Goal: Navigation & Orientation: Find specific page/section

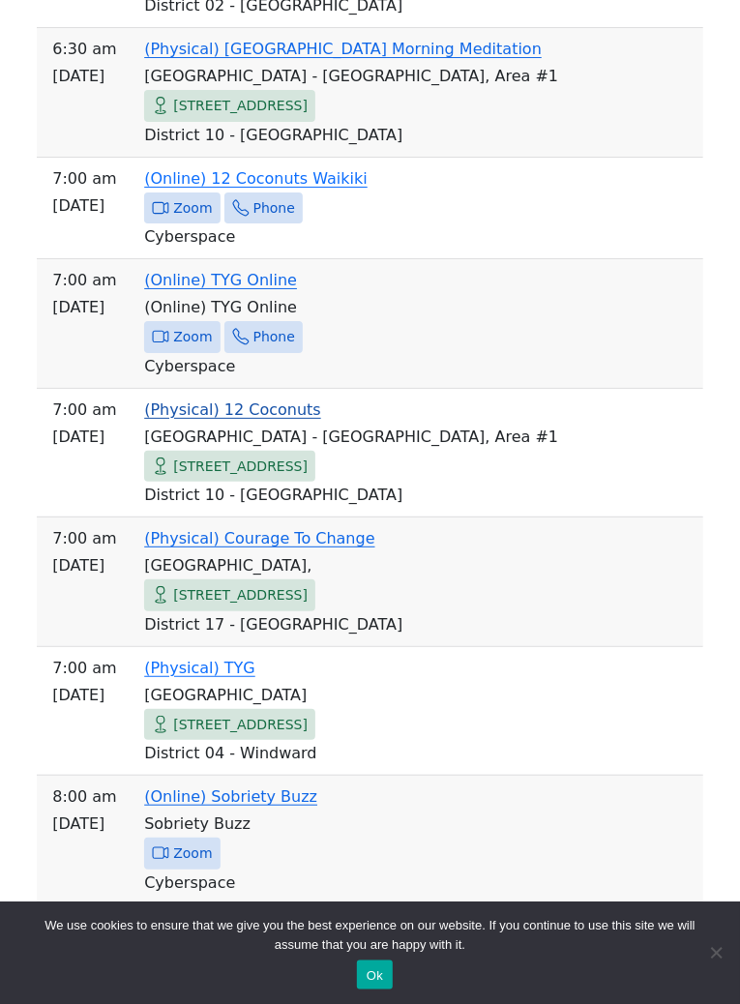
scroll to position [4495, 0]
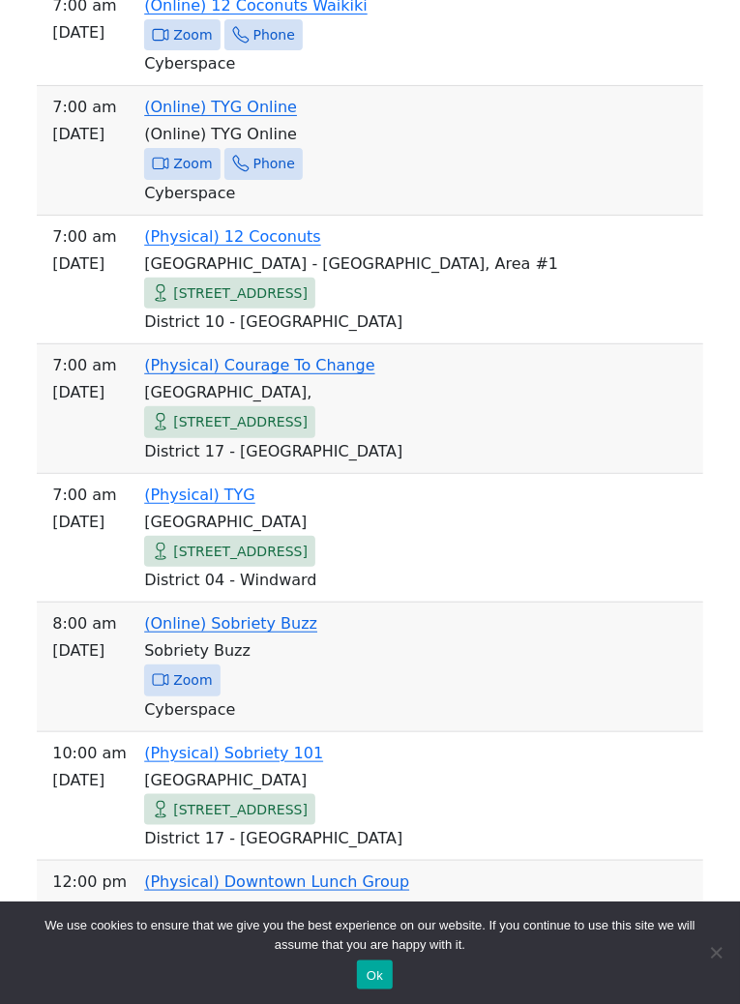
click at [226, 632] on link "(Online) Sobriety Buzz" at bounding box center [230, 623] width 173 height 18
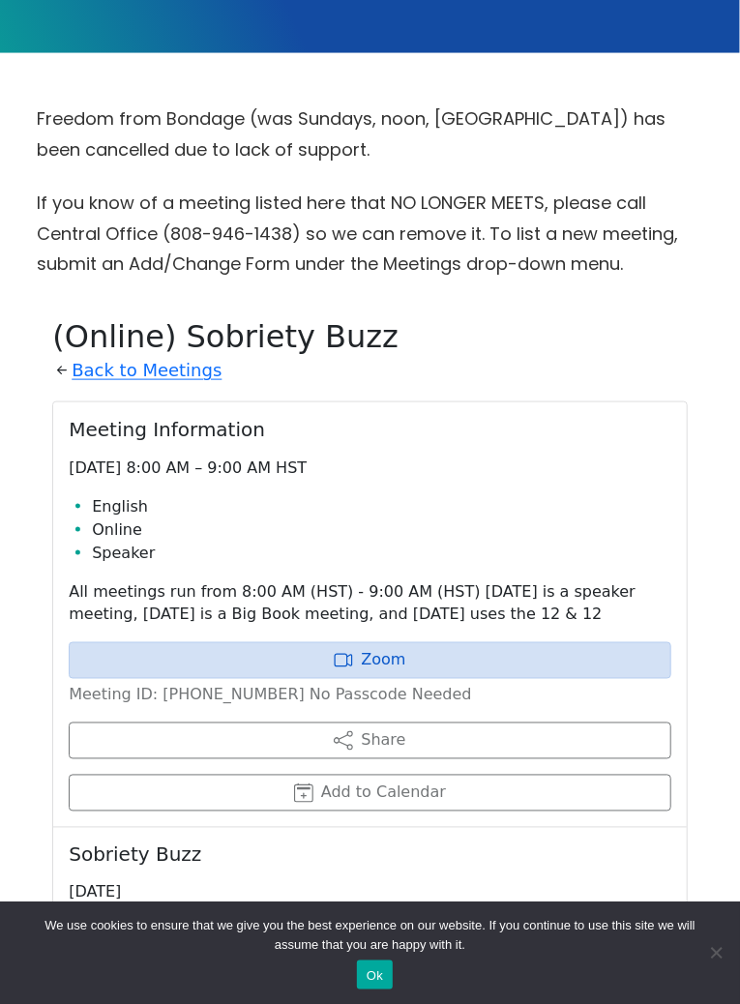
scroll to position [484, 0]
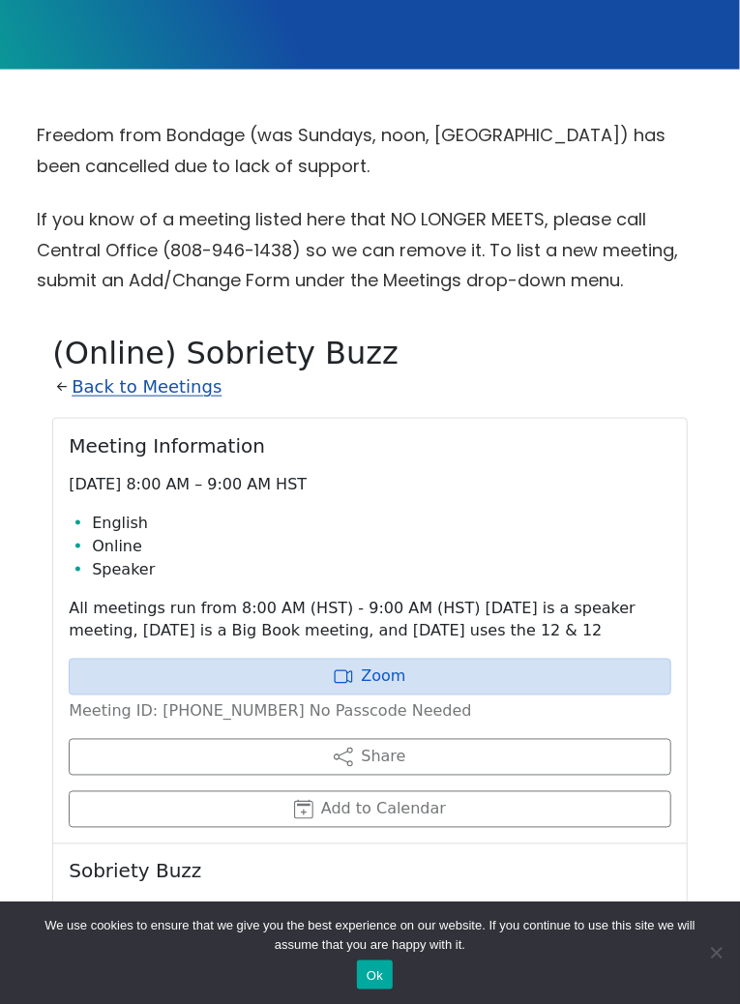
click at [120, 403] on link "Back to Meetings" at bounding box center [147, 387] width 150 height 31
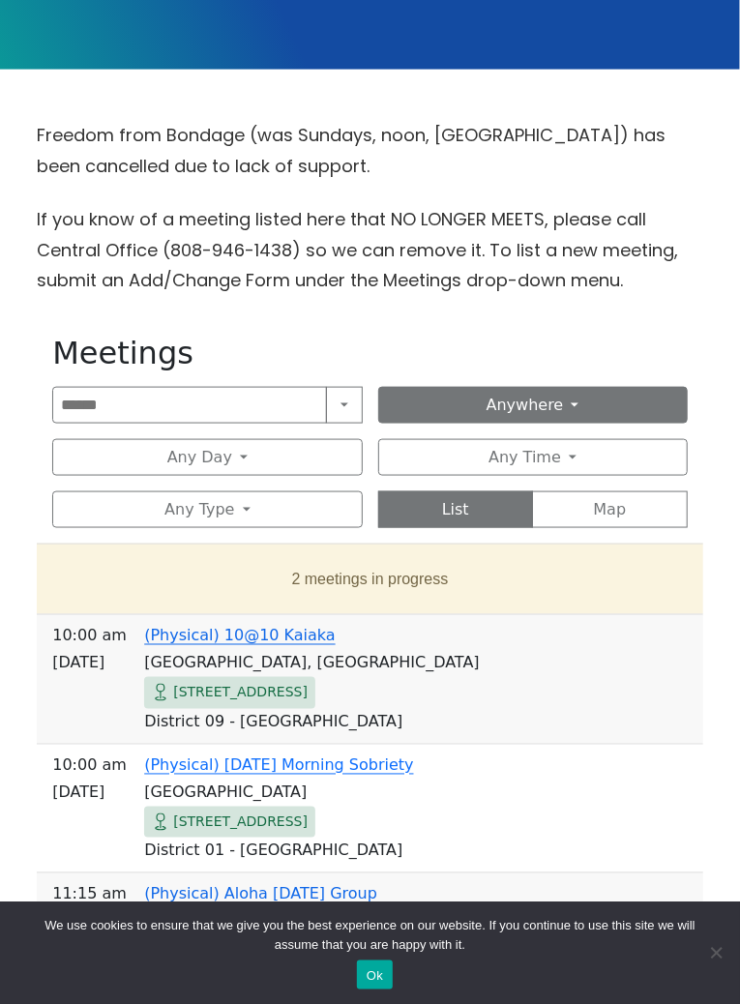
click at [459, 403] on button "Anywhere" at bounding box center [533, 405] width 310 height 37
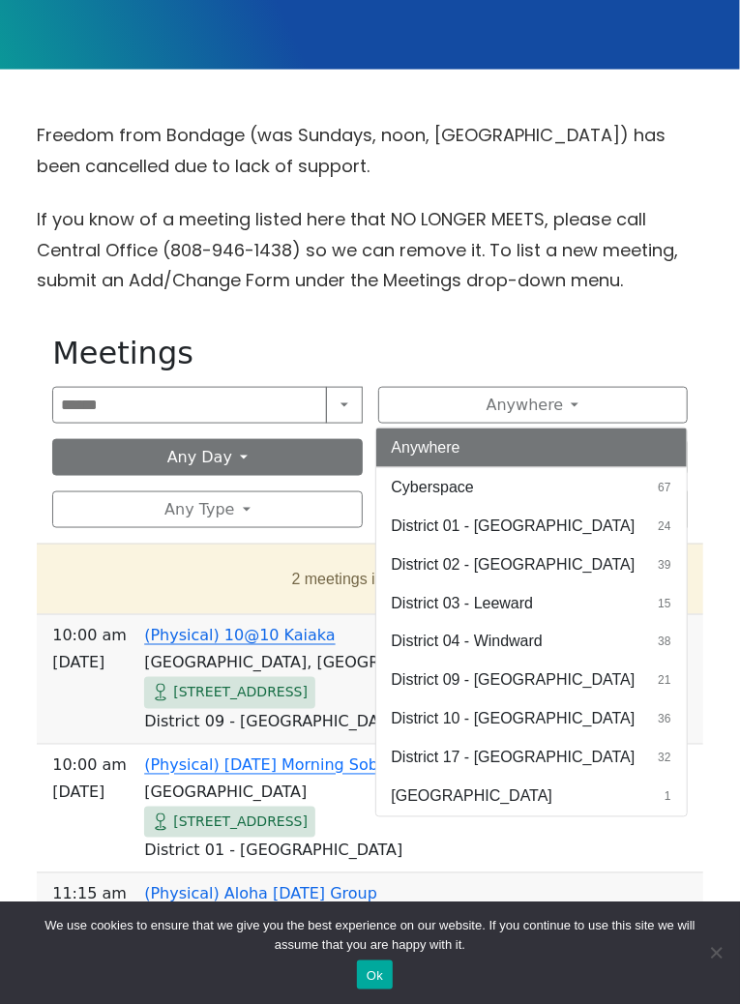
click at [299, 466] on button "Any Day" at bounding box center [207, 457] width 310 height 37
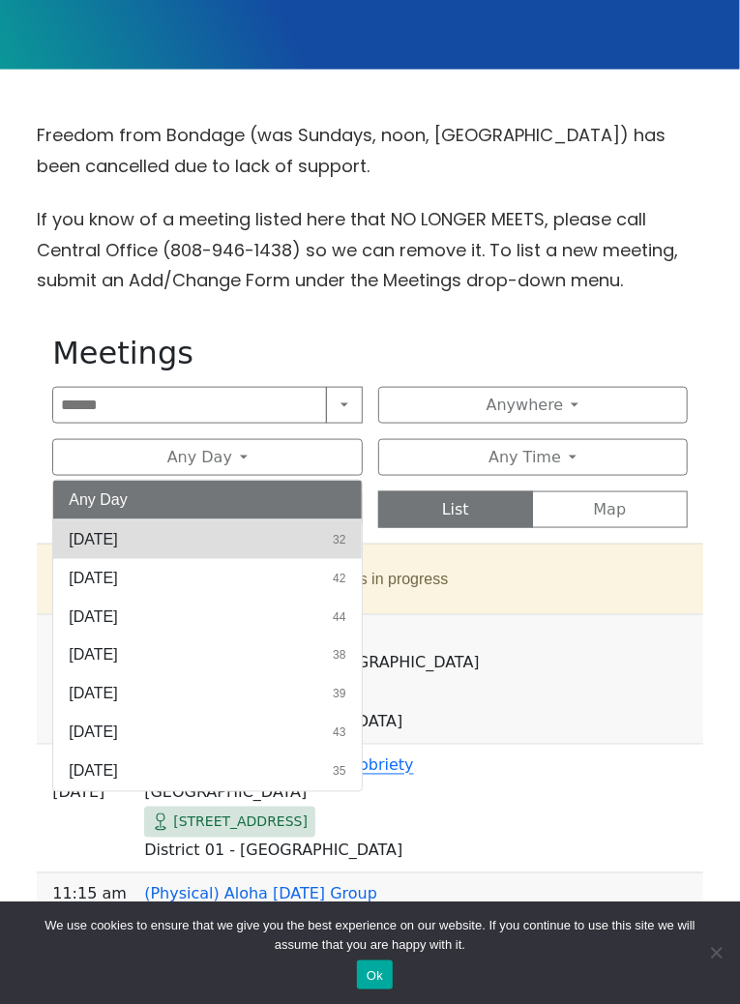
click at [312, 559] on button "[DATE] 32" at bounding box center [207, 540] width 308 height 39
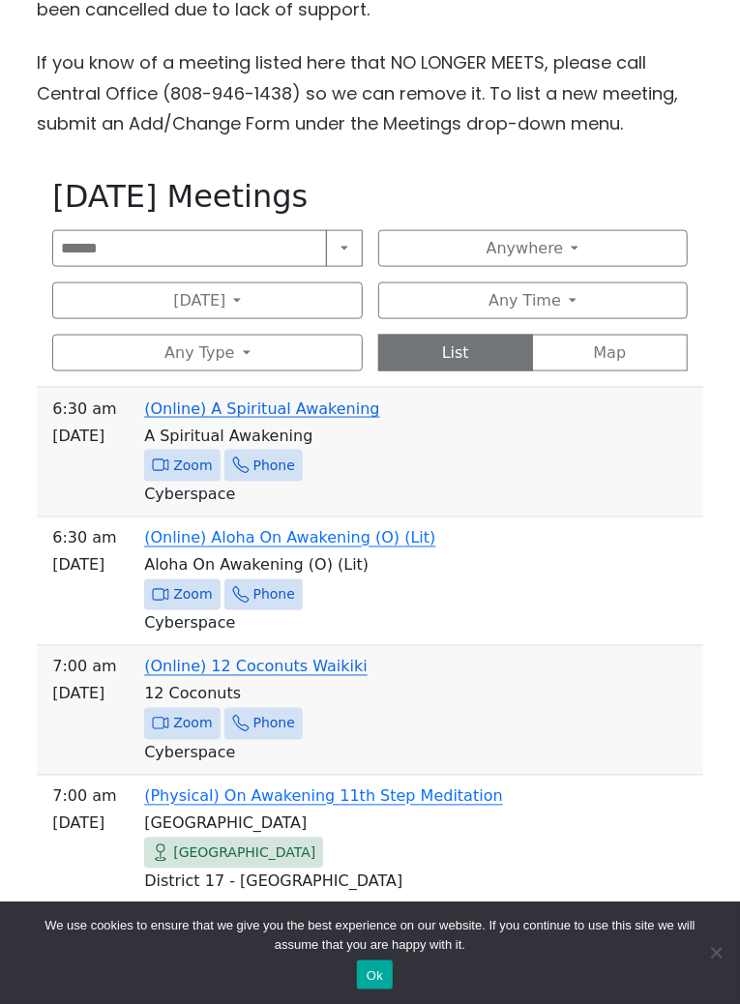
scroll to position [733, 0]
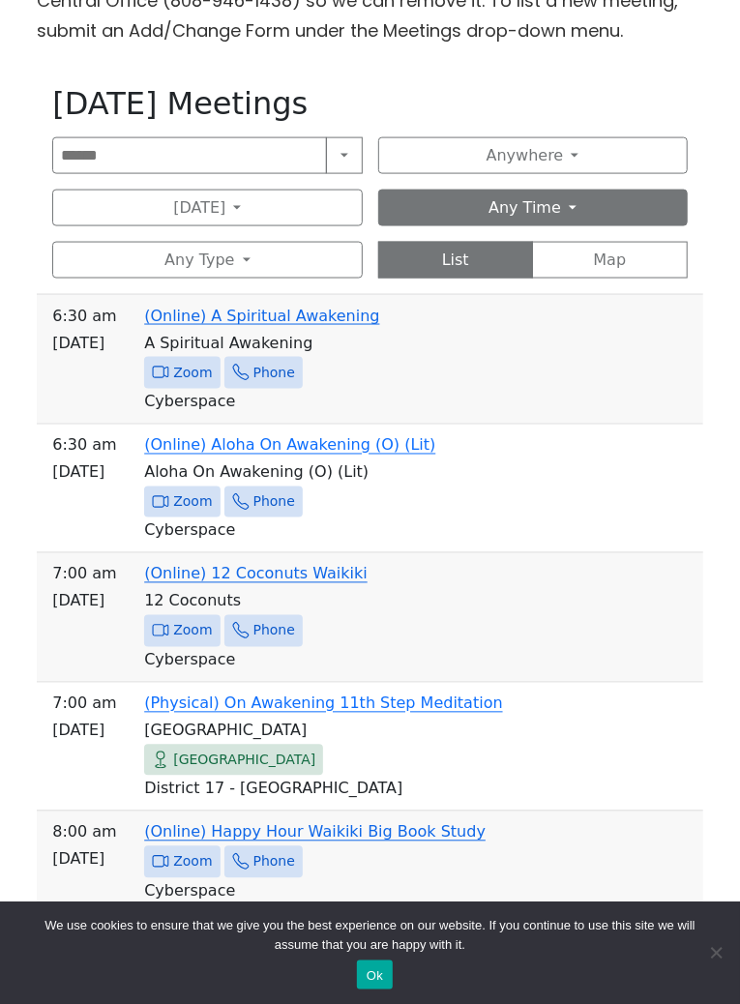
click at [497, 219] on button "Any Time" at bounding box center [533, 208] width 310 height 37
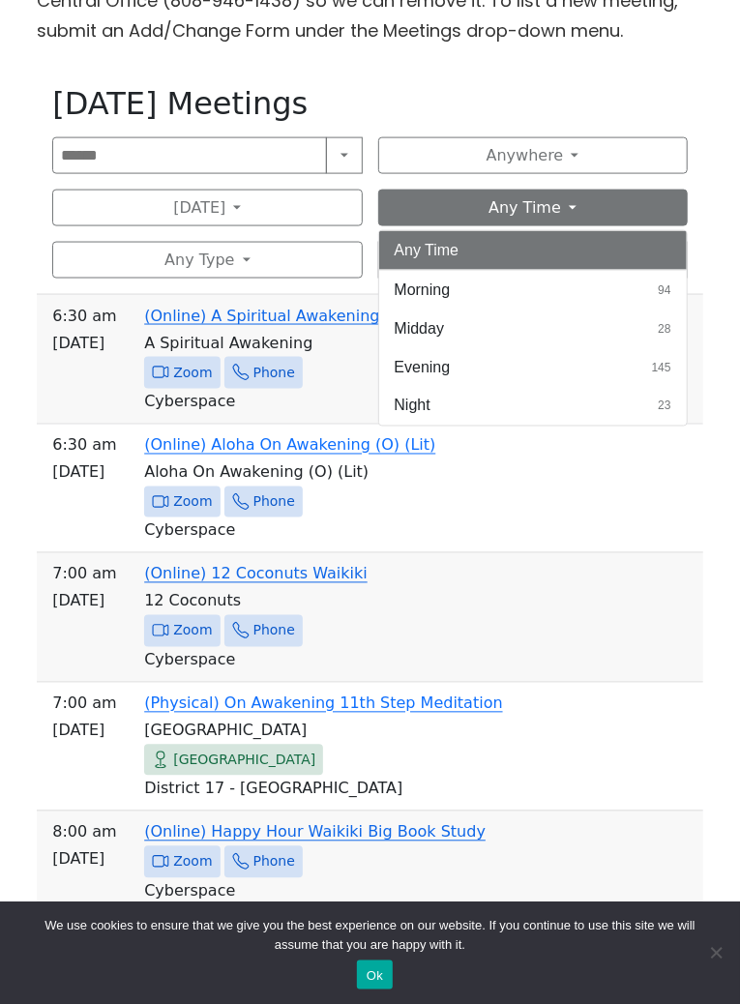
click at [490, 219] on button "Any Time" at bounding box center [533, 208] width 310 height 37
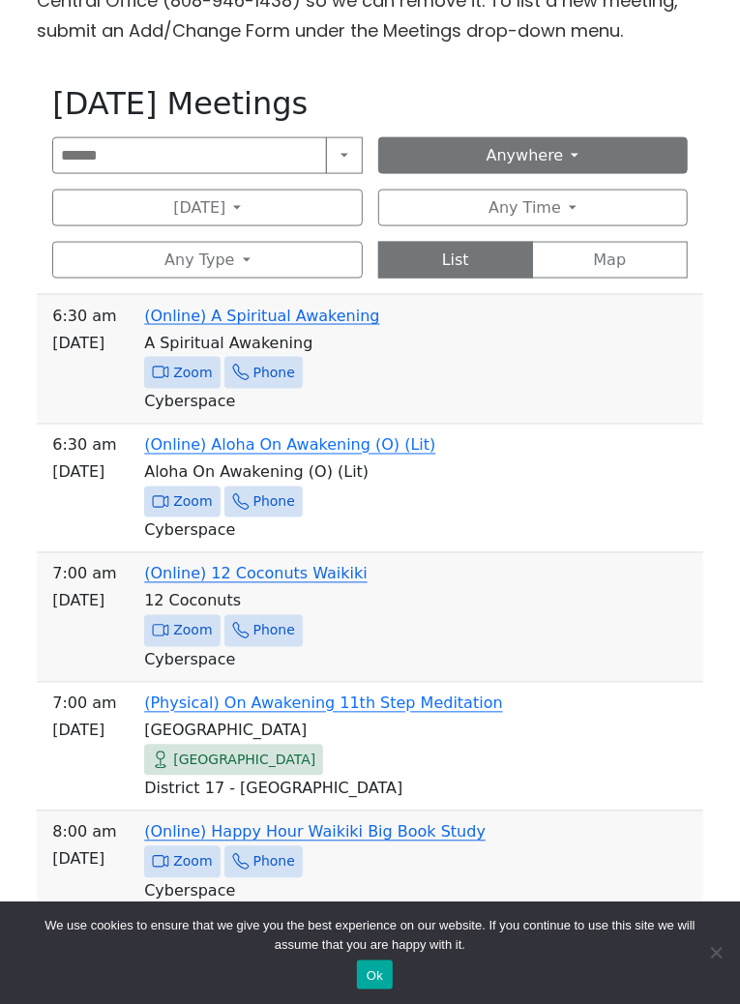
click at [490, 173] on button "Anywhere" at bounding box center [533, 155] width 310 height 37
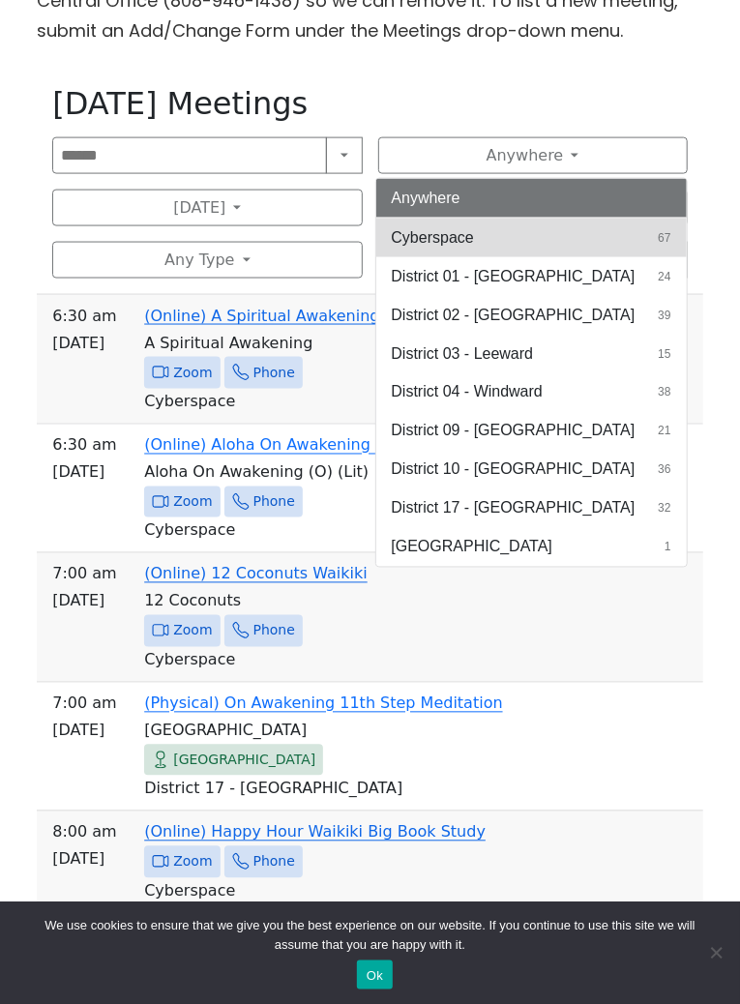
click at [474, 250] on span "Cyberspace" at bounding box center [433, 237] width 82 height 23
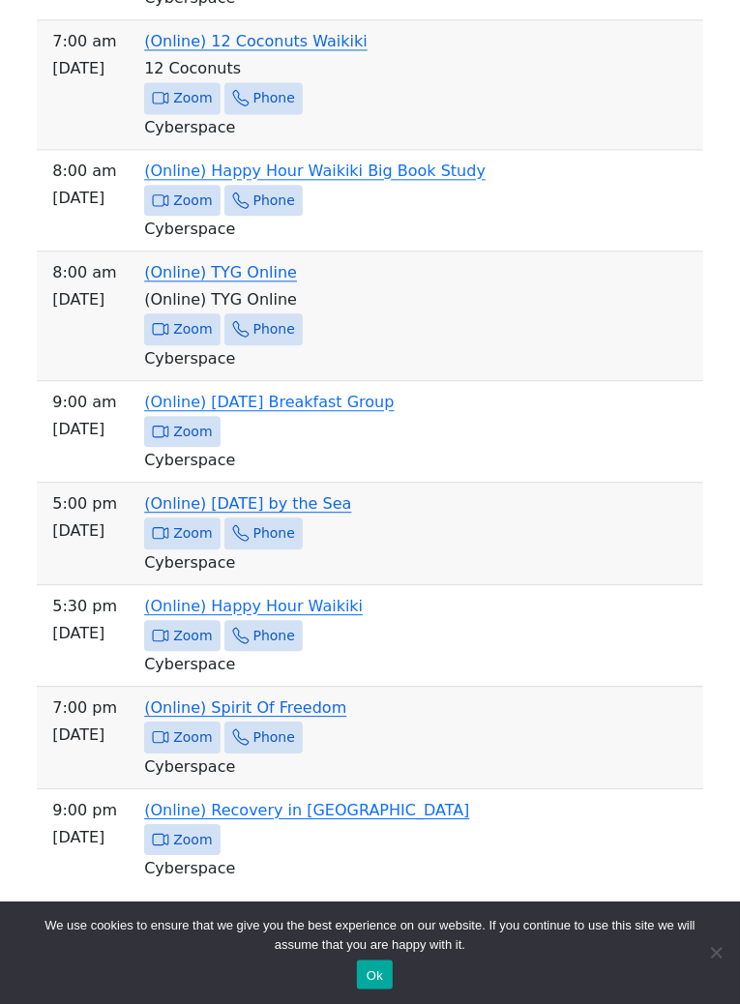
scroll to position [1286, 0]
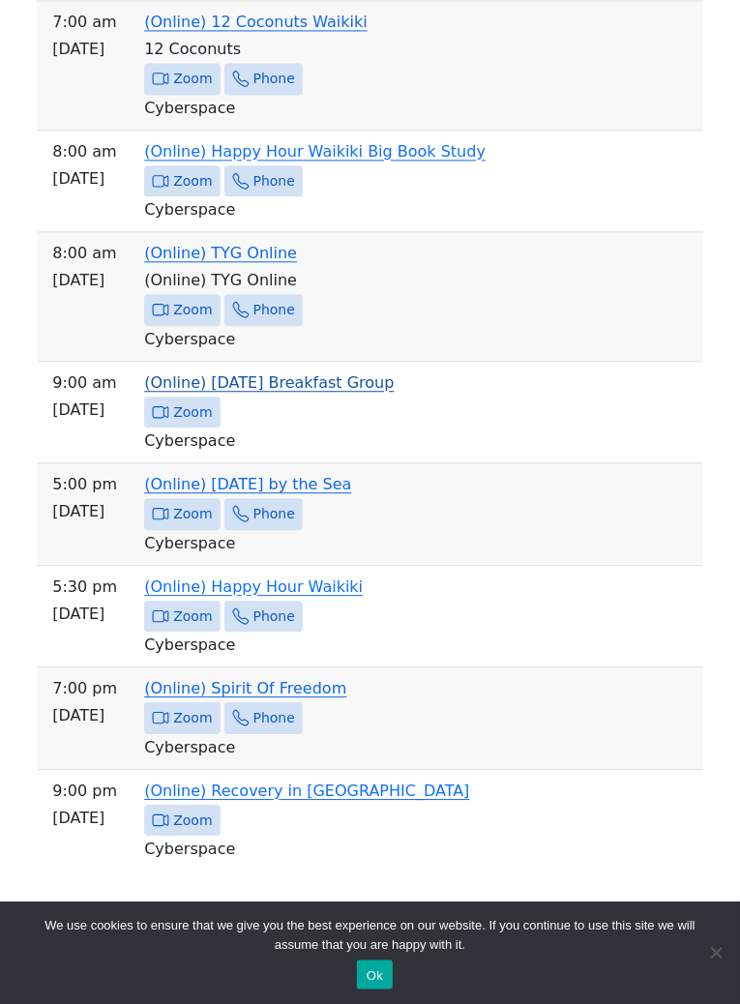
click at [381, 392] on link "(Online) [DATE] Breakfast Group" at bounding box center [269, 383] width 250 height 18
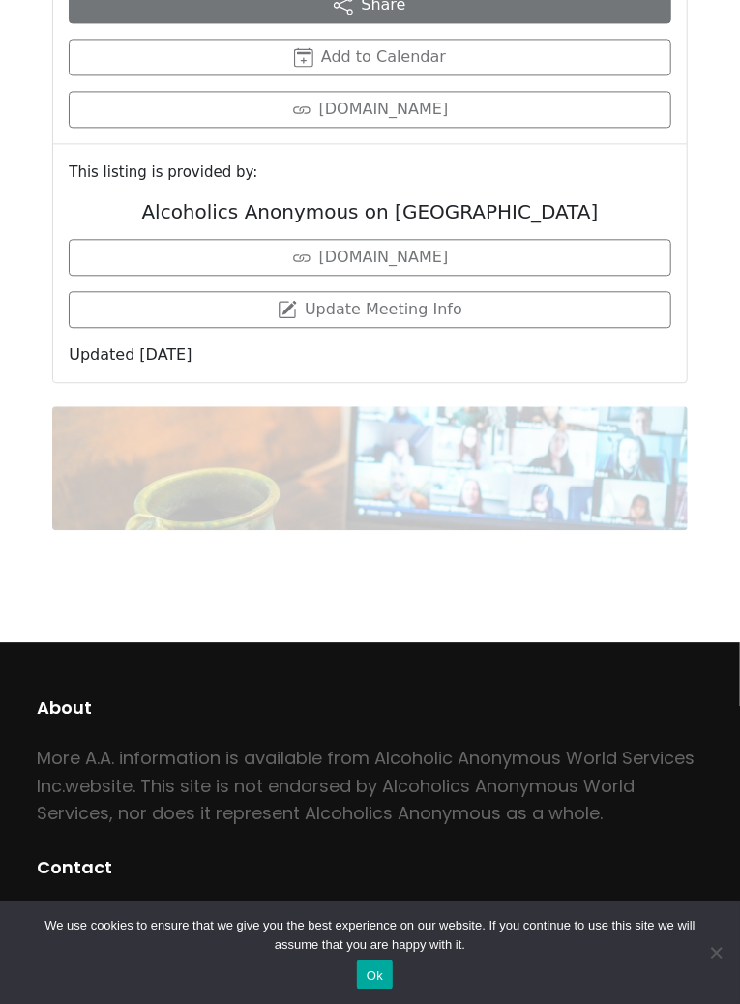
scroll to position [1286, 0]
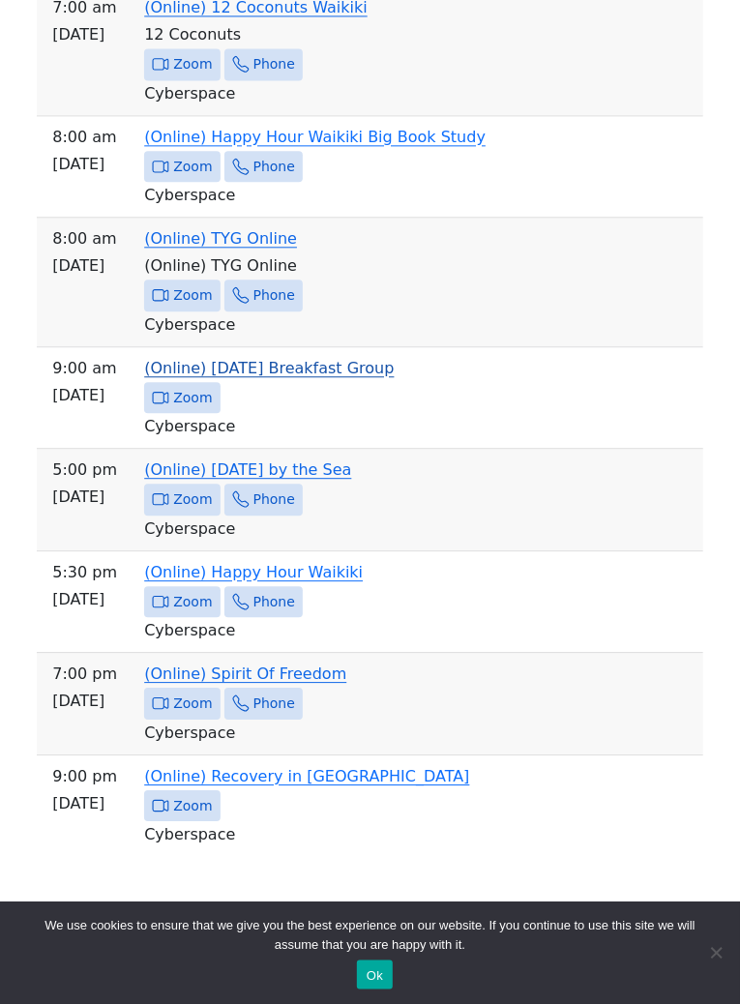
scroll to position [1318, 0]
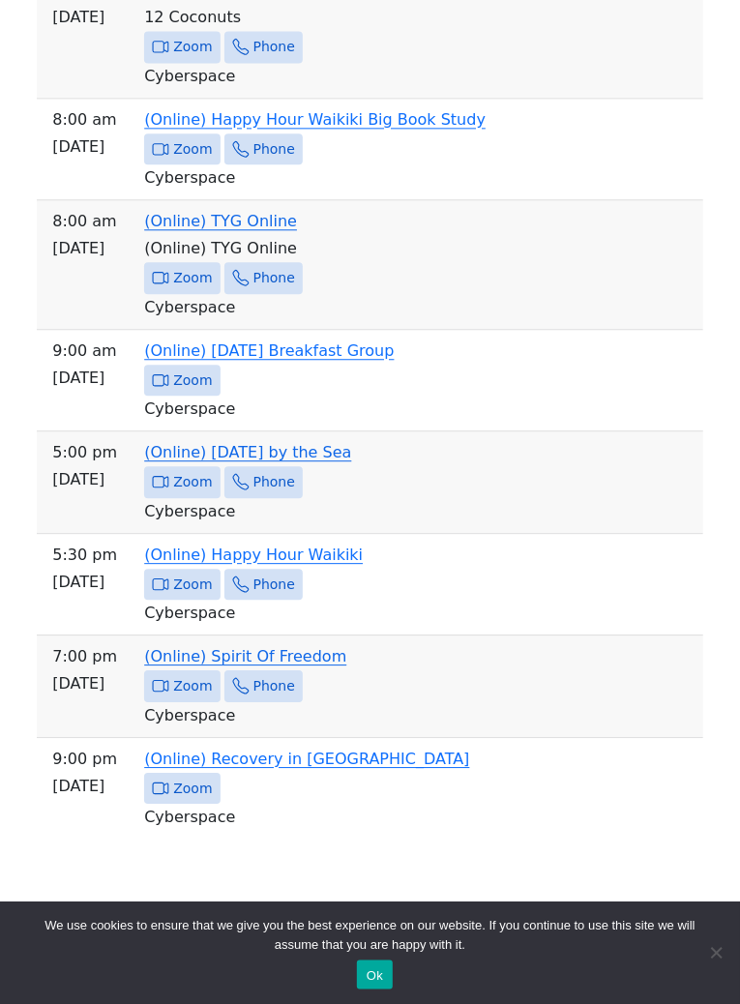
click at [342, 462] on link "(Online) [DATE] by the Sea" at bounding box center [247, 452] width 207 height 18
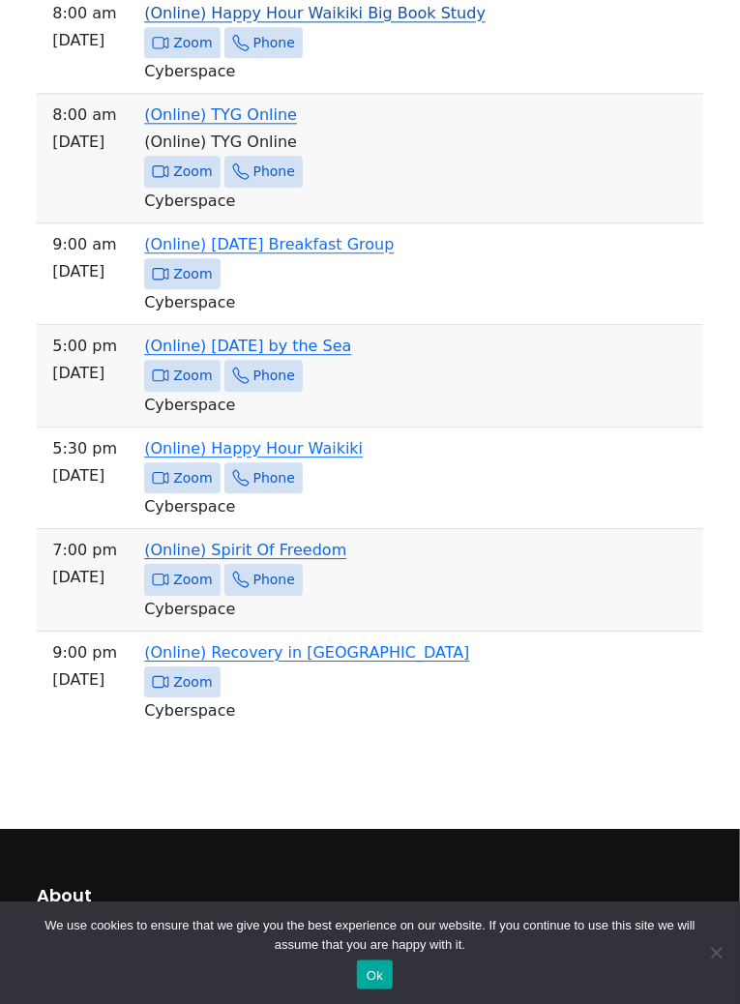
scroll to position [1437, 0]
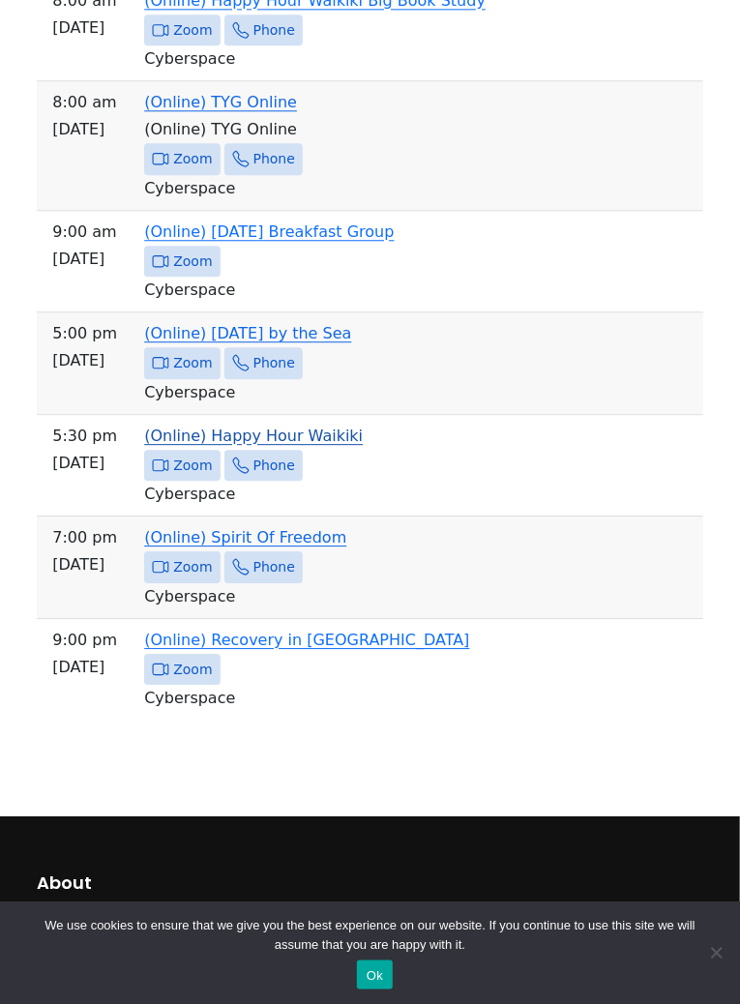
click at [343, 445] on link "(Online) Happy Hour Waikiki" at bounding box center [253, 436] width 219 height 18
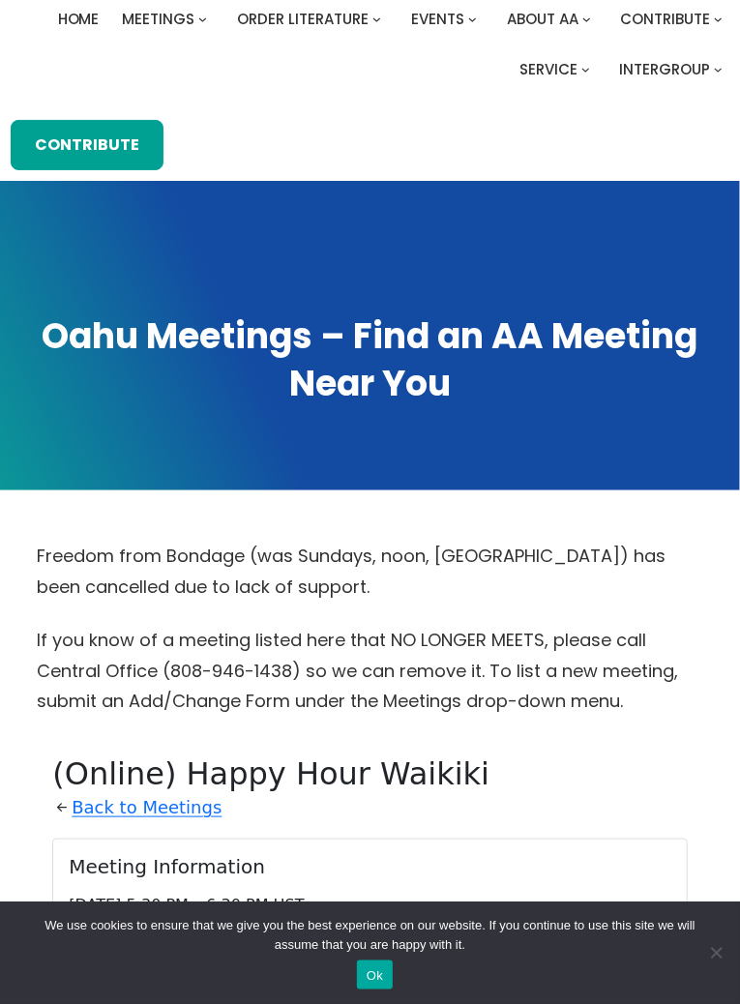
scroll to position [1437, 0]
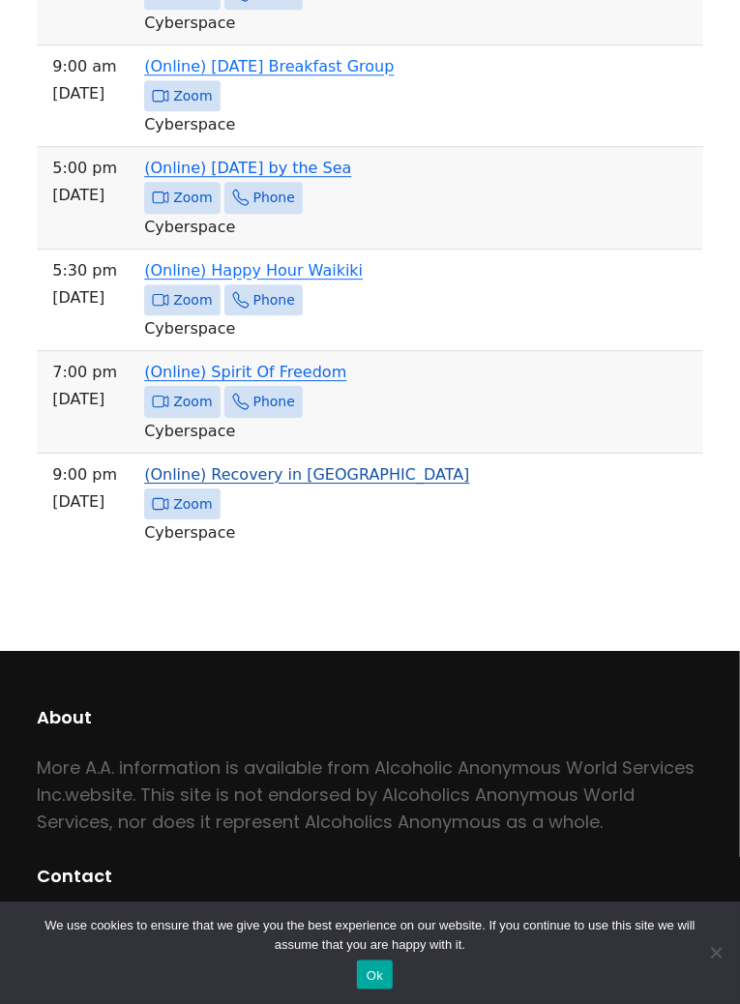
click at [245, 484] on link "(Online) Recovery in [GEOGRAPHIC_DATA]" at bounding box center [306, 474] width 325 height 18
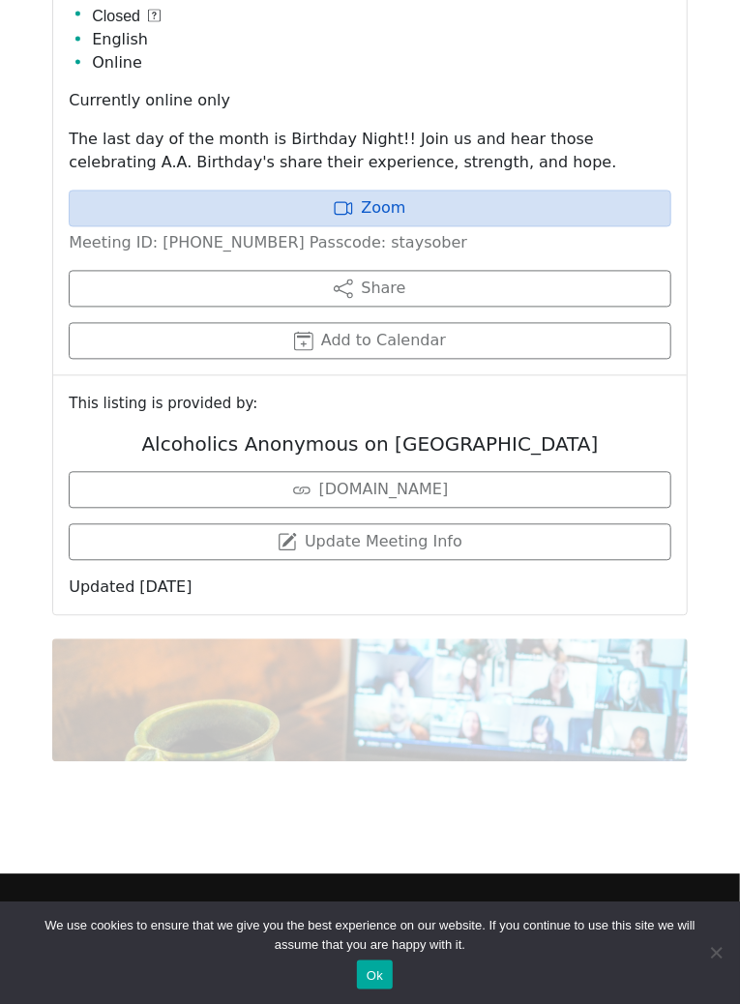
scroll to position [1084, 0]
